Goal: Task Accomplishment & Management: Use online tool/utility

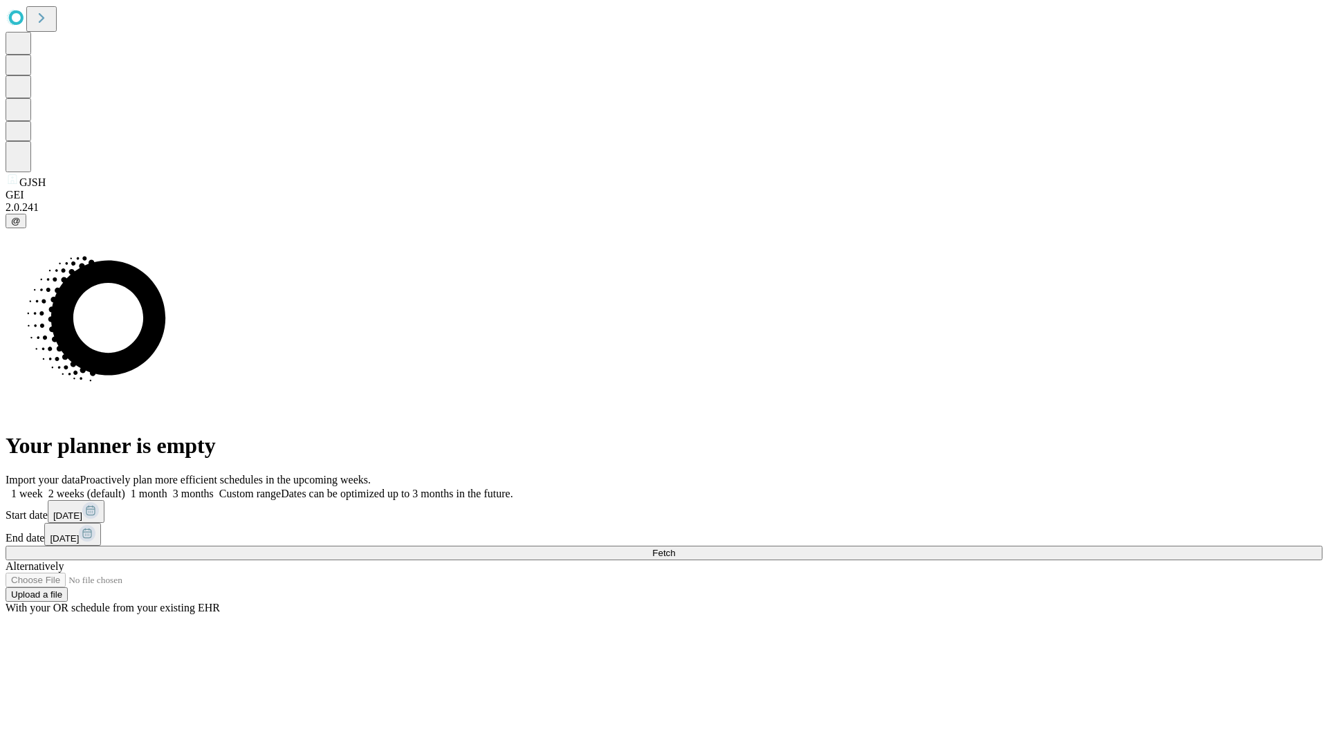
click at [167, 488] on label "1 month" at bounding box center [146, 494] width 42 height 12
click at [675, 548] on span "Fetch" at bounding box center [663, 553] width 23 height 10
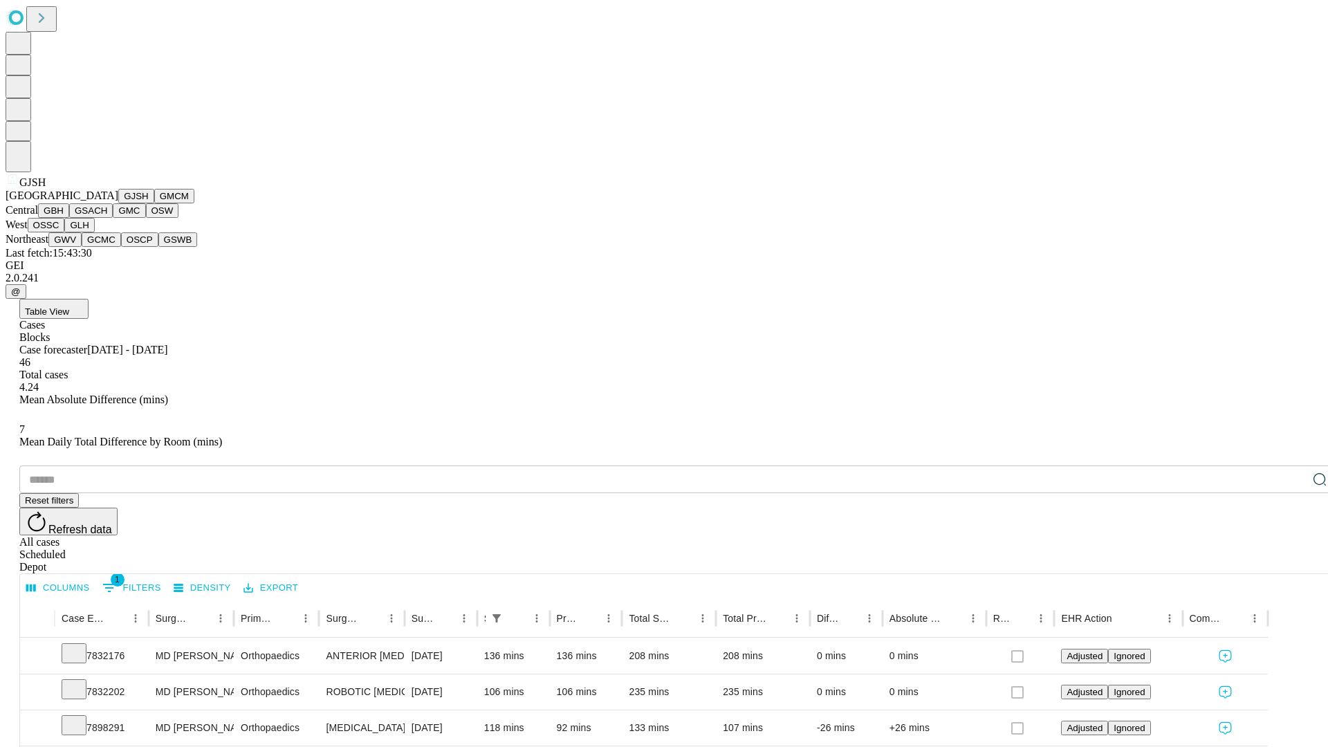
click at [154, 203] on button "GMCM" at bounding box center [174, 196] width 40 height 15
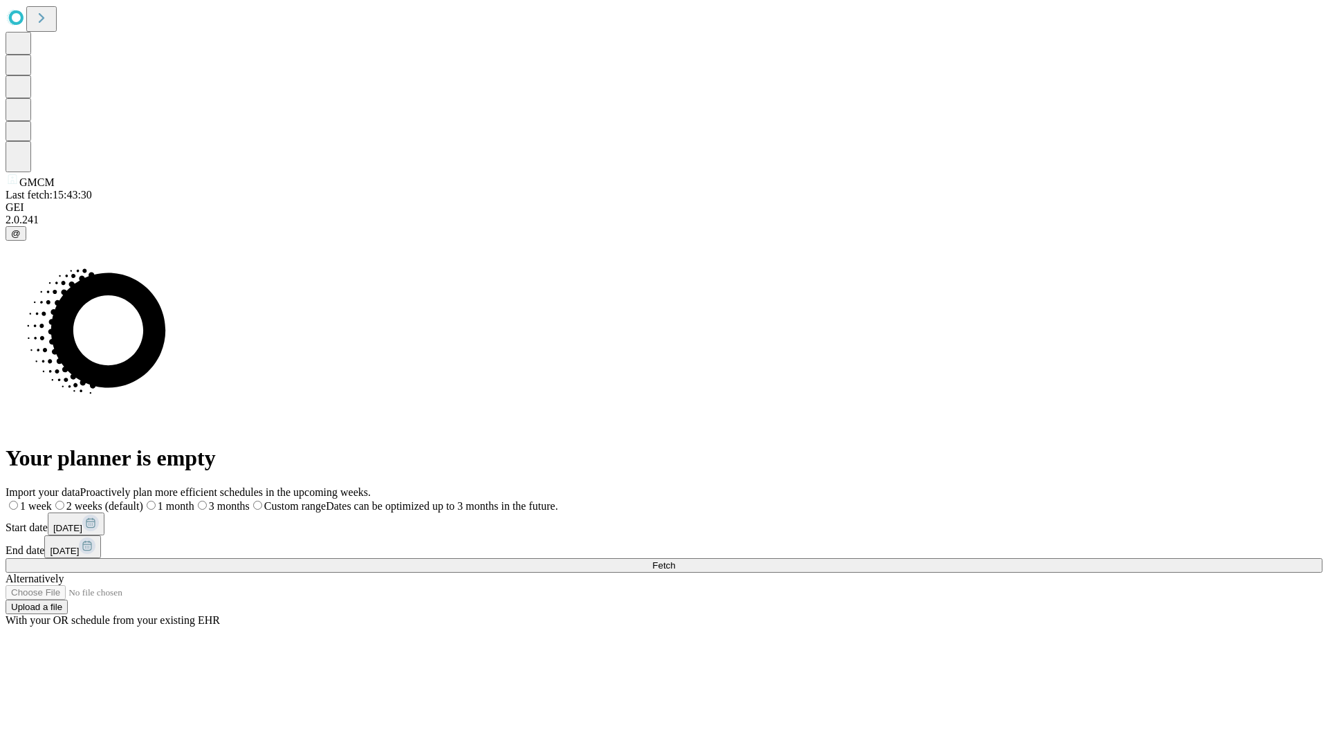
click at [675, 560] on span "Fetch" at bounding box center [663, 565] width 23 height 10
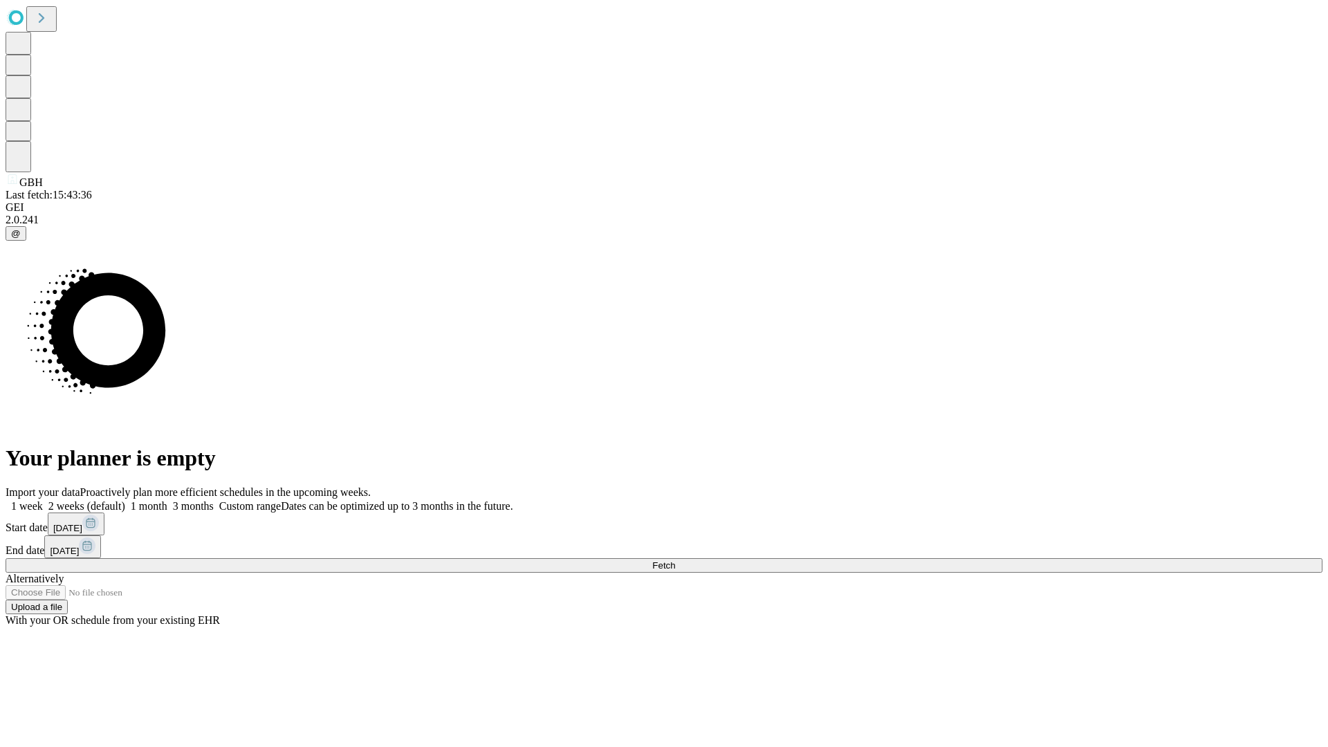
click at [675, 560] on span "Fetch" at bounding box center [663, 565] width 23 height 10
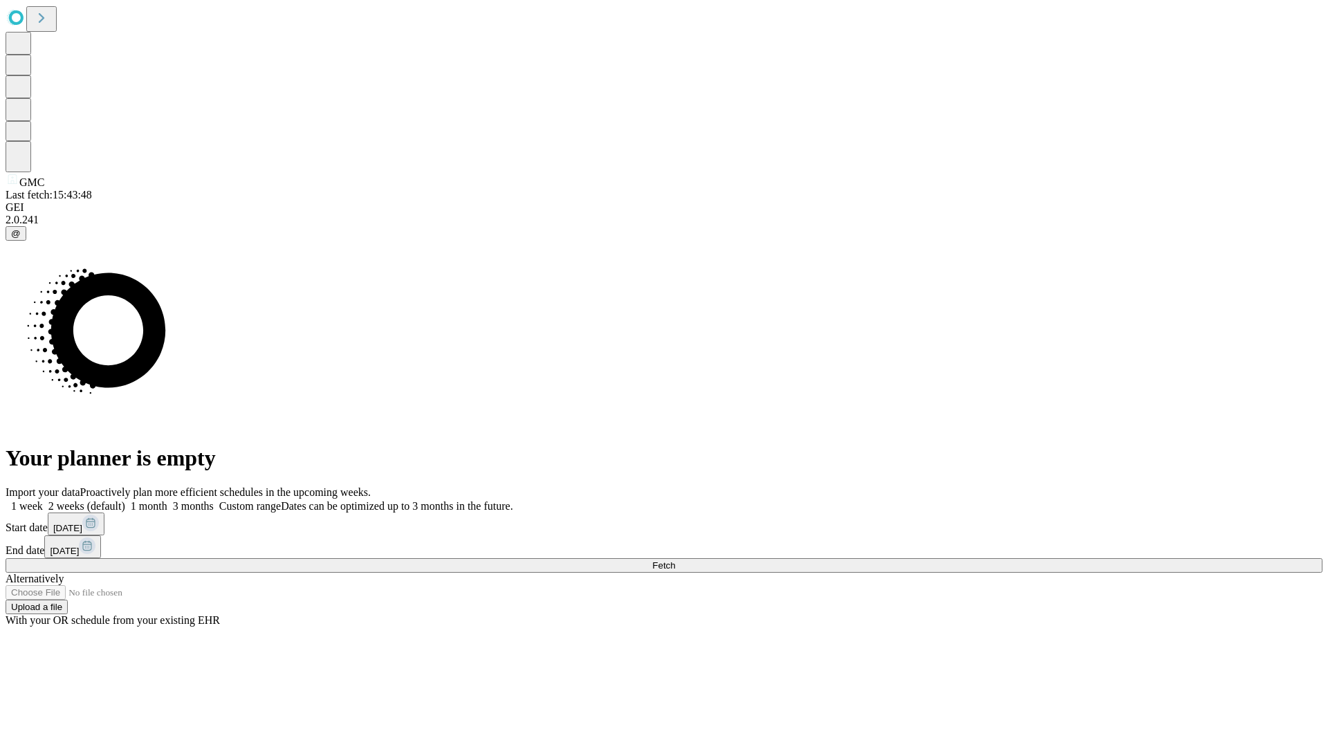
click at [675, 560] on span "Fetch" at bounding box center [663, 565] width 23 height 10
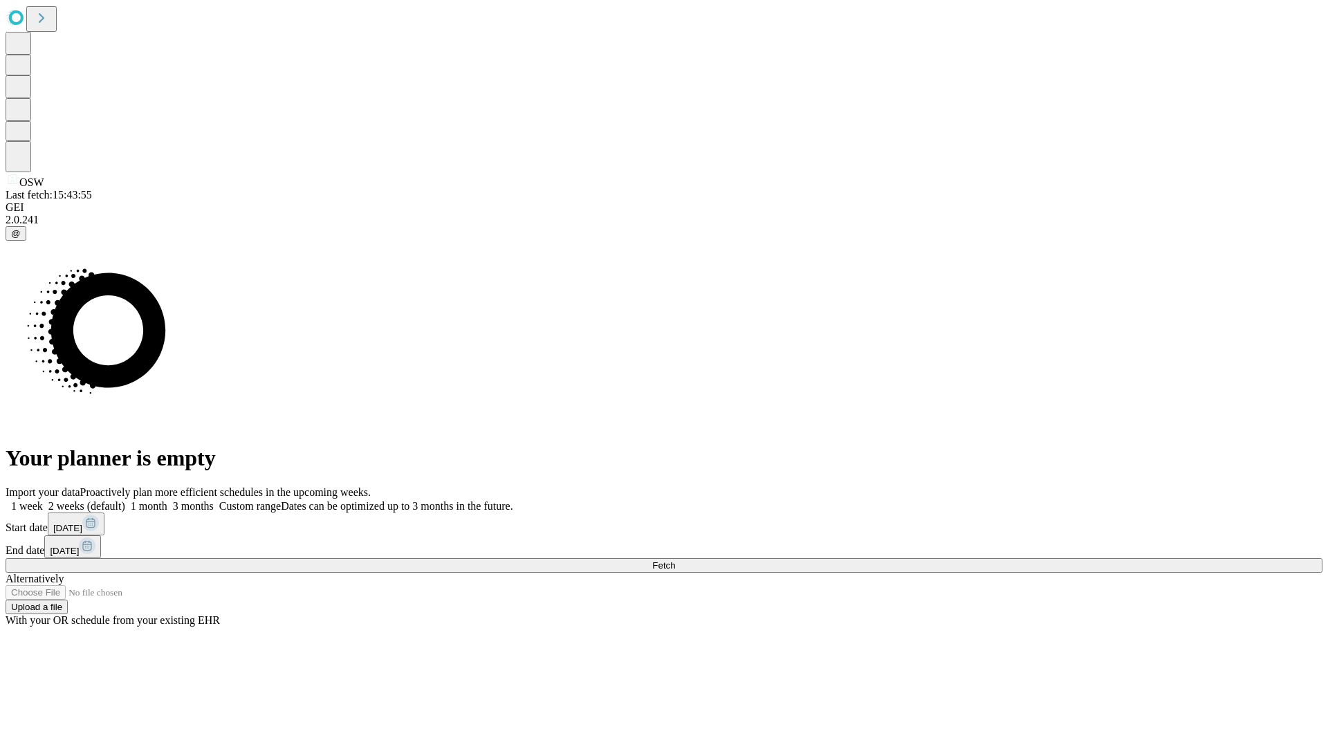
click at [675, 560] on span "Fetch" at bounding box center [663, 565] width 23 height 10
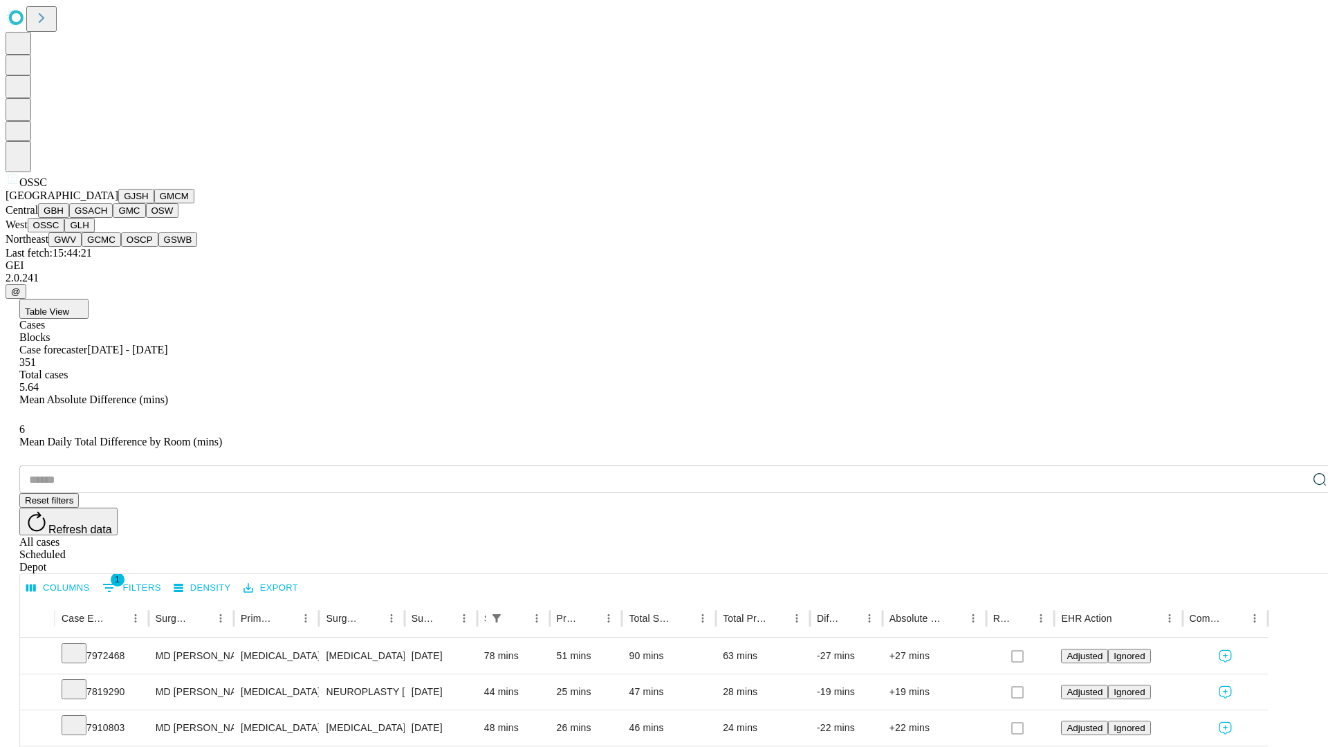
click at [94, 232] on button "GLH" at bounding box center [79, 225] width 30 height 15
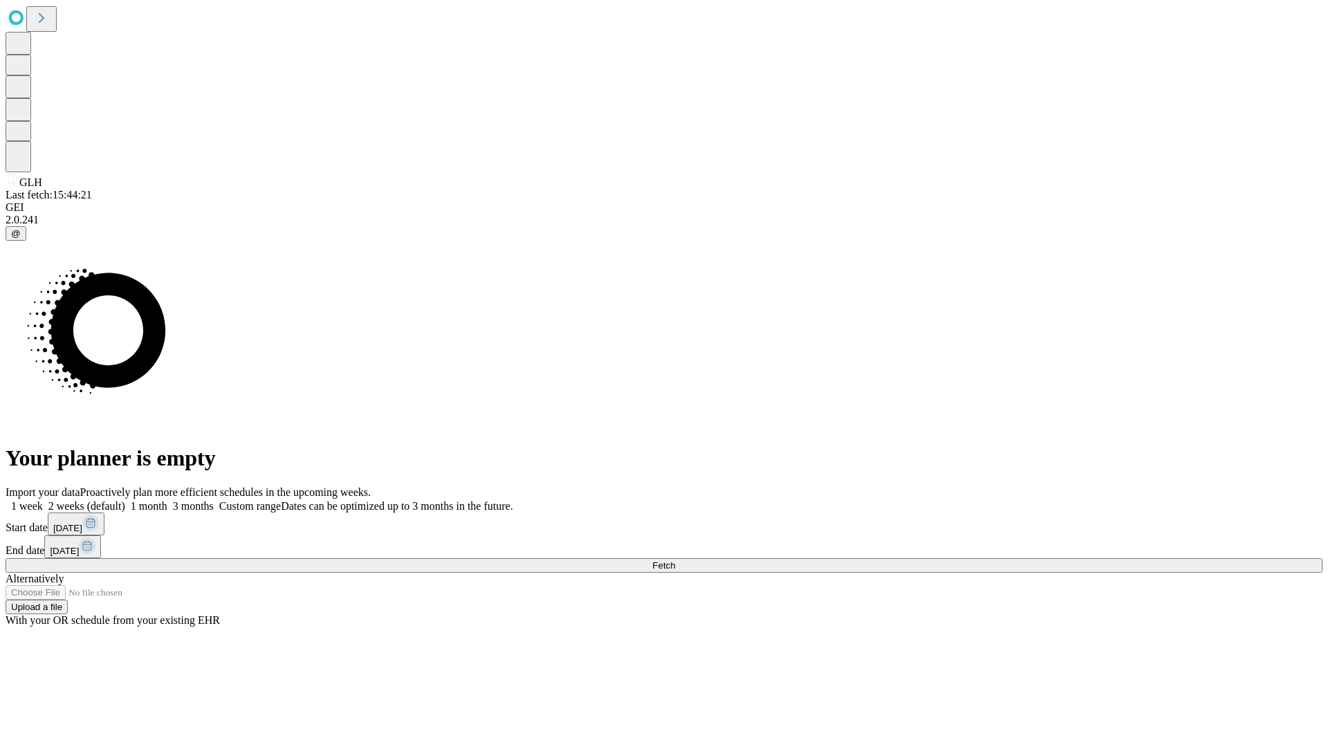
click at [675, 560] on span "Fetch" at bounding box center [663, 565] width 23 height 10
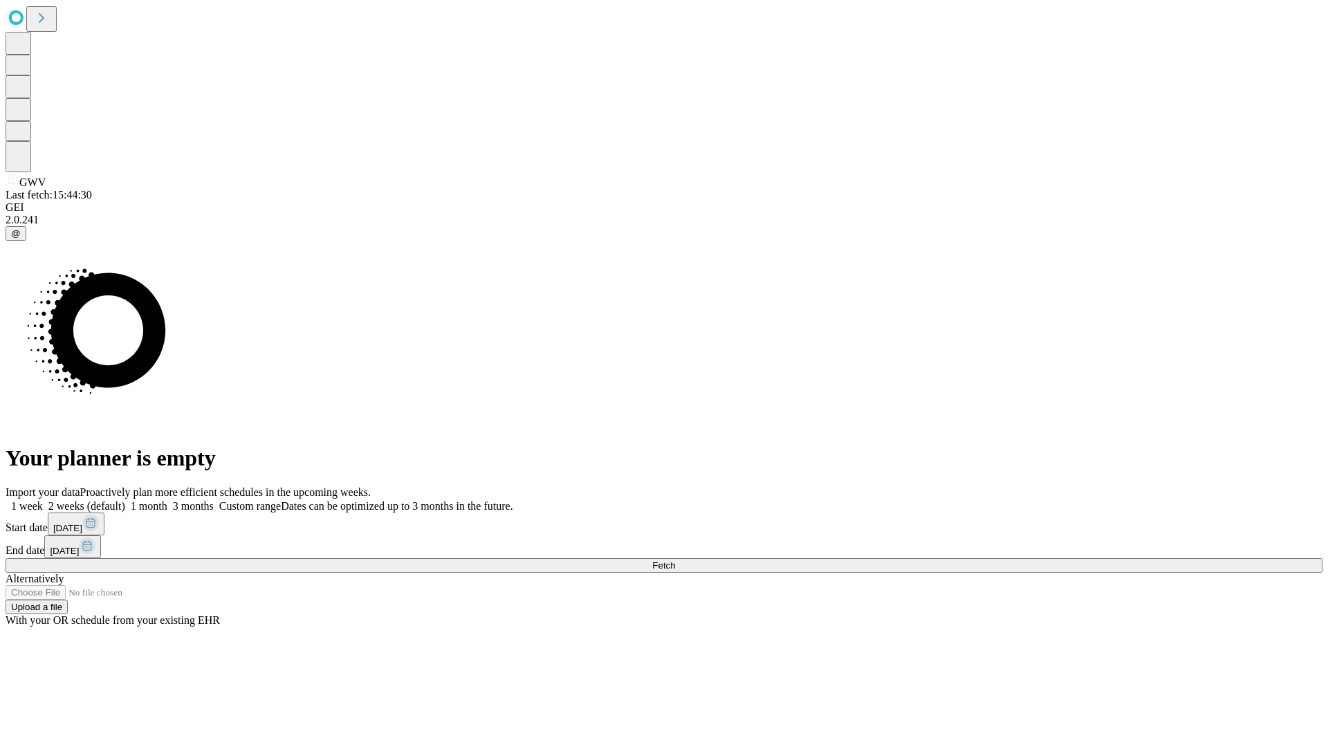
click at [675, 560] on span "Fetch" at bounding box center [663, 565] width 23 height 10
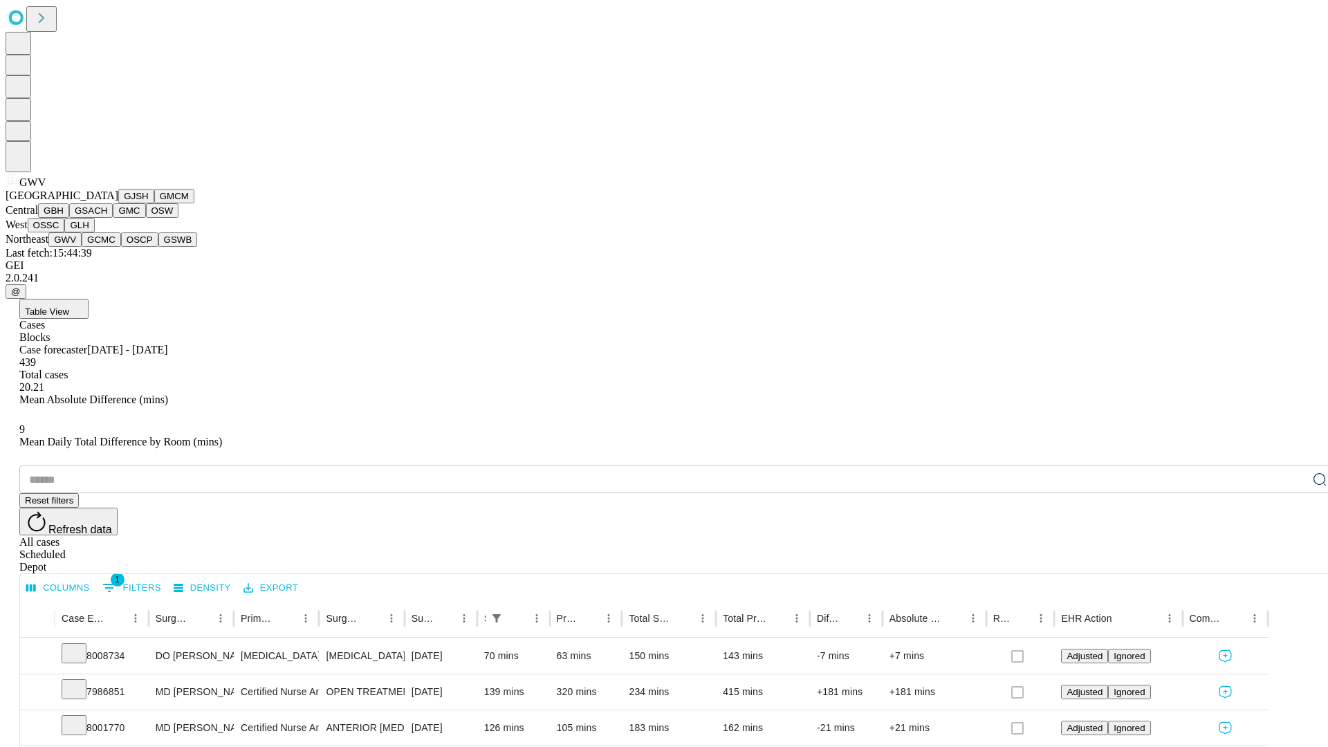
click at [107, 247] on button "GCMC" at bounding box center [101, 239] width 39 height 15
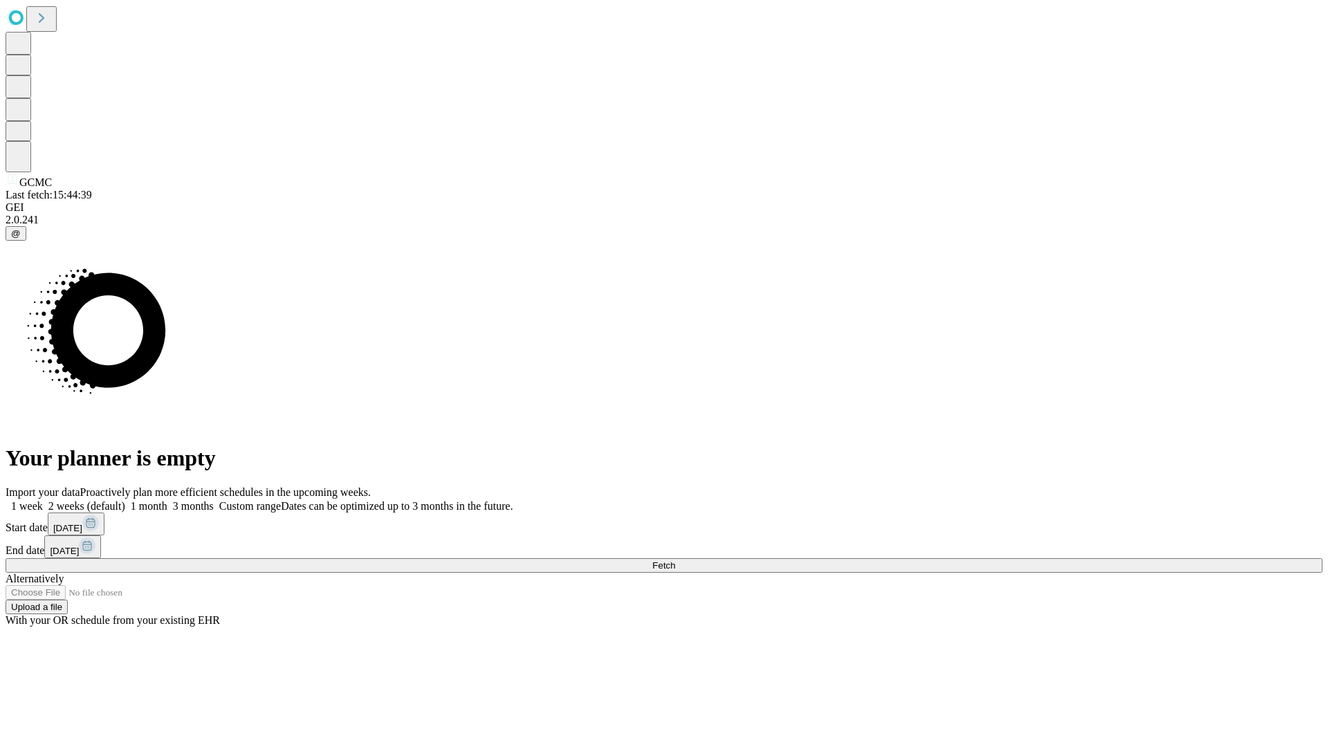
click at [167, 500] on label "1 month" at bounding box center [146, 506] width 42 height 12
click at [675, 560] on span "Fetch" at bounding box center [663, 565] width 23 height 10
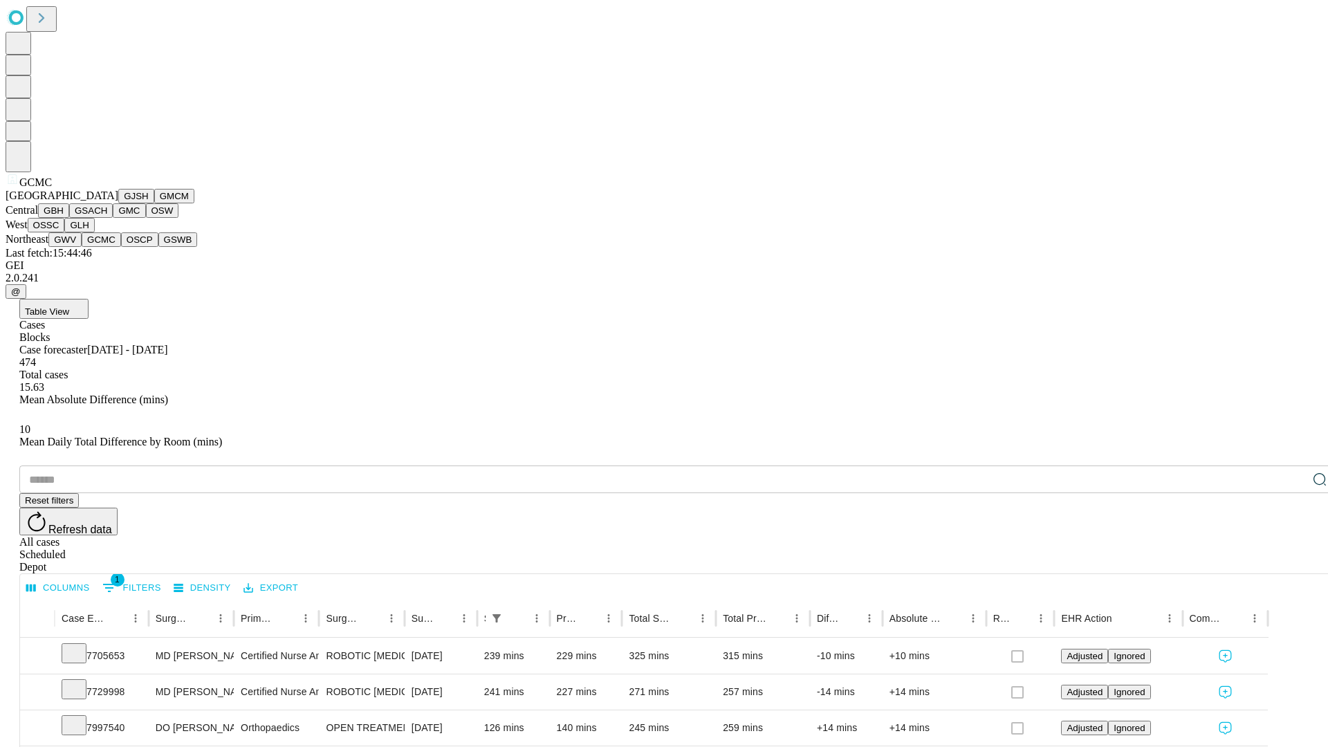
click at [121, 247] on button "OSCP" at bounding box center [139, 239] width 37 height 15
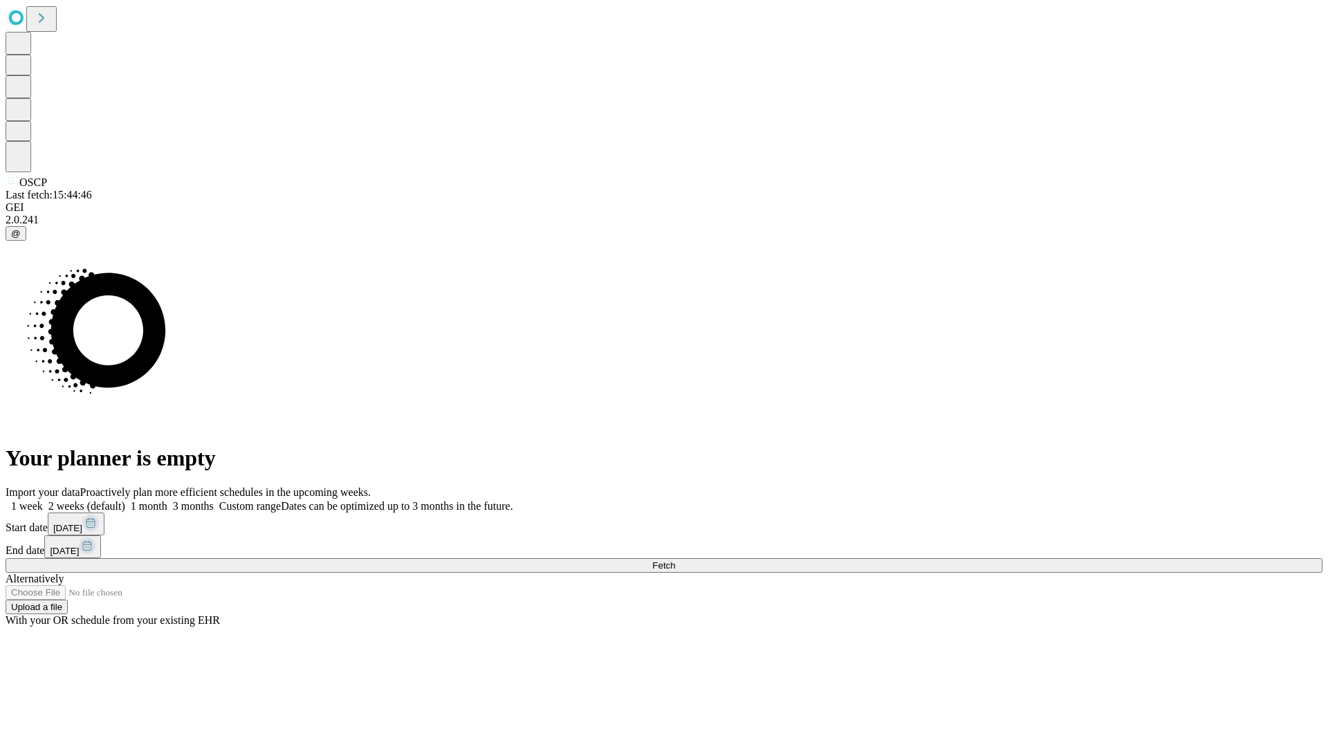
click at [167, 500] on label "1 month" at bounding box center [146, 506] width 42 height 12
click at [675, 560] on span "Fetch" at bounding box center [663, 565] width 23 height 10
